Goal: Use online tool/utility: Utilize a website feature to perform a specific function

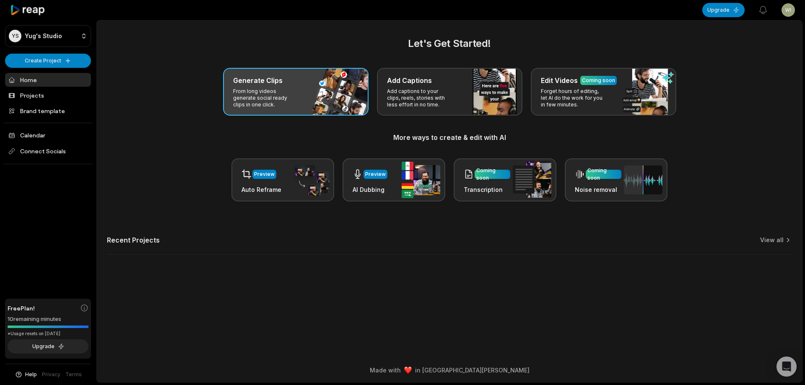
click at [321, 89] on div "Generate Clips From long videos generate social ready clips in one click." at bounding box center [295, 92] width 145 height 48
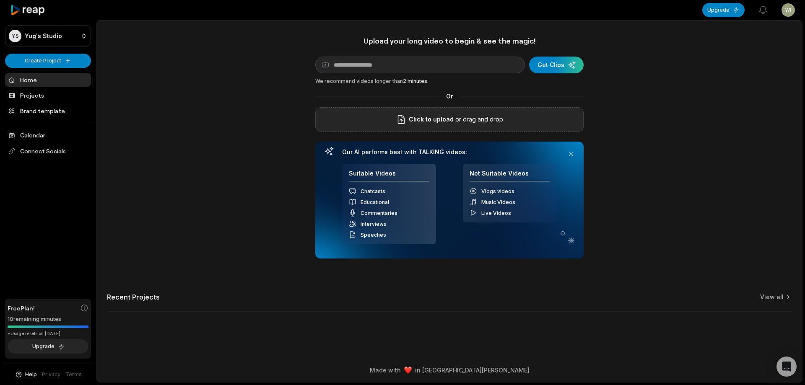
click at [384, 123] on div "Click to upload or drag and drop" at bounding box center [449, 119] width 268 height 24
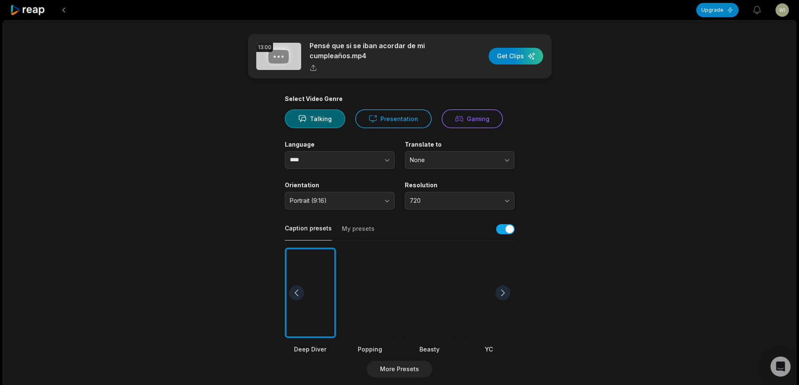
click at [434, 301] on div at bounding box center [429, 293] width 51 height 91
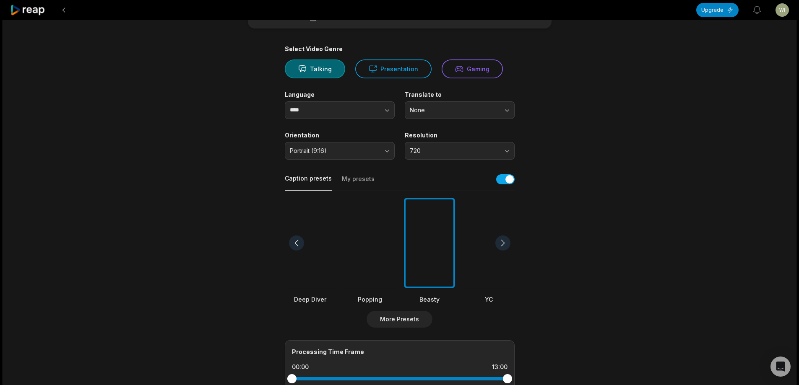
scroll to position [126, 0]
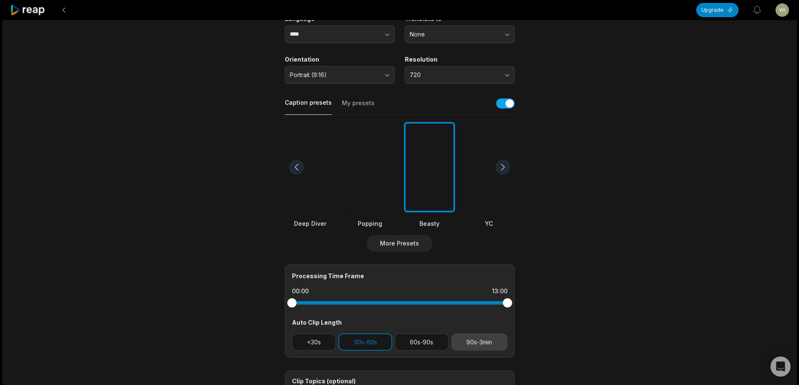
click at [483, 338] on button "90s-3min" at bounding box center [479, 342] width 56 height 17
click at [365, 343] on button "30s-60s" at bounding box center [365, 342] width 54 height 17
drag, startPoint x: 509, startPoint y: 304, endPoint x: 457, endPoint y: 299, distance: 51.8
click at [457, 299] on div at bounding box center [457, 303] width 9 height 9
click at [457, 303] on div at bounding box center [457, 303] width 9 height 9
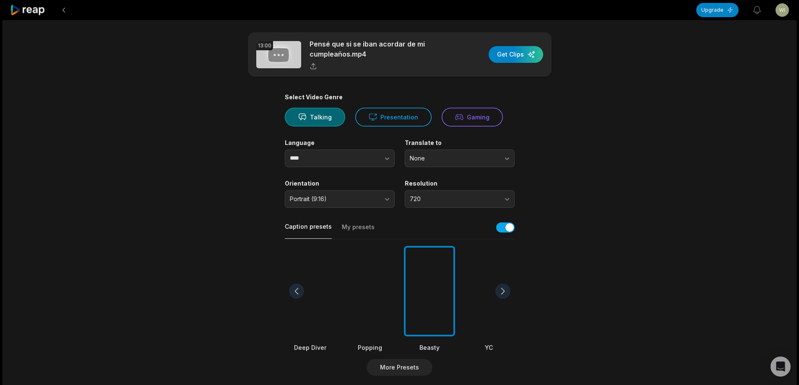
scroll to position [0, 0]
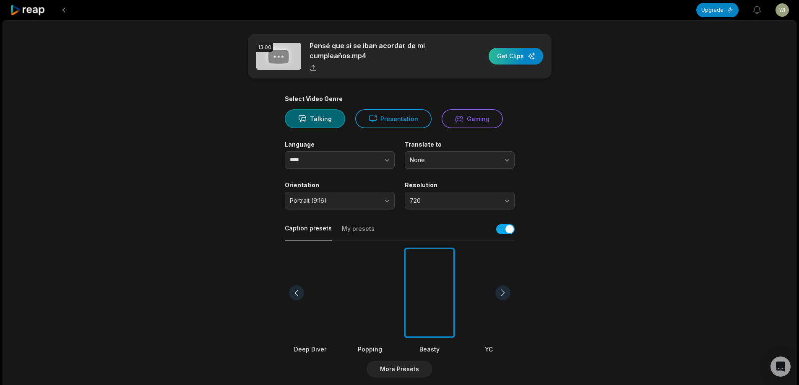
click at [504, 60] on div "button" at bounding box center [515, 56] width 55 height 17
